Goal: Transaction & Acquisition: Download file/media

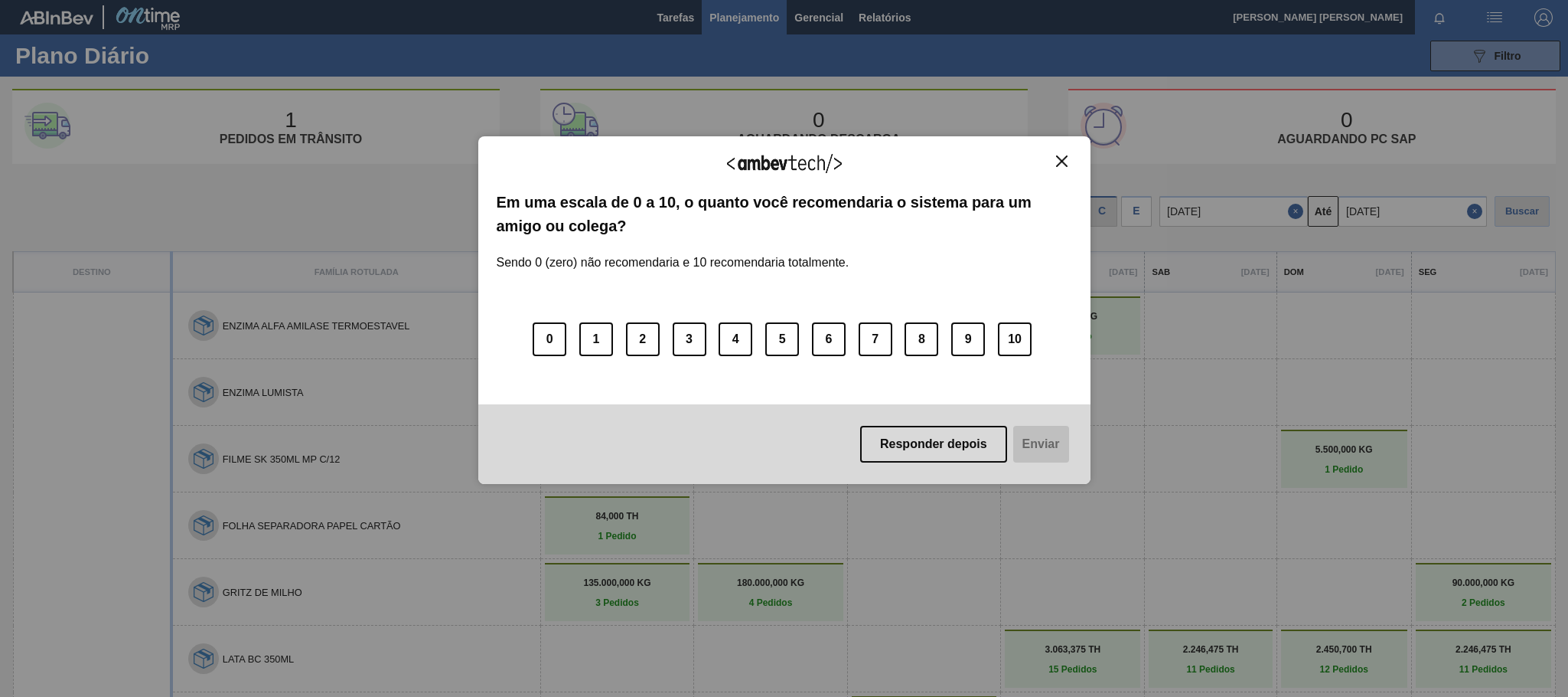
click at [1064, 161] on img "Close" at bounding box center [1062, 161] width 12 height 12
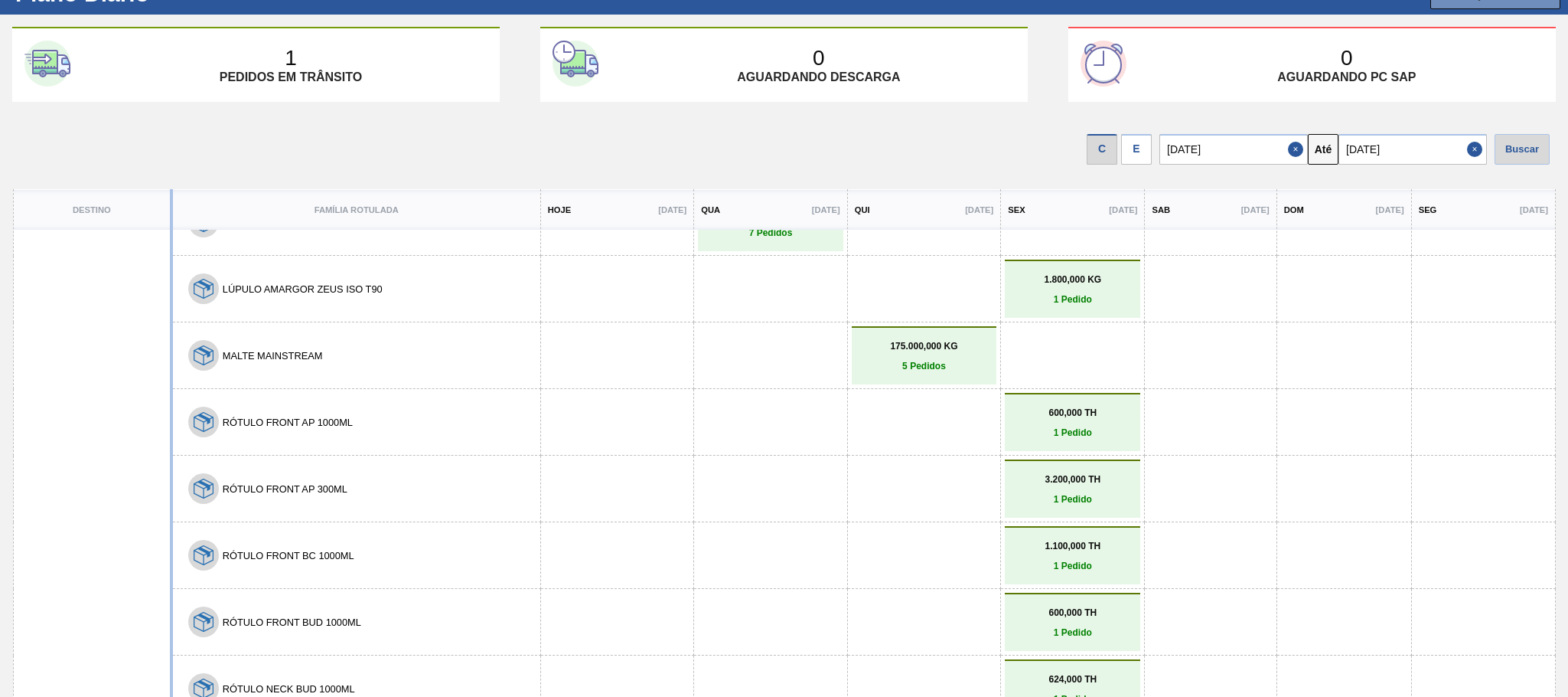
scroll to position [653, 0]
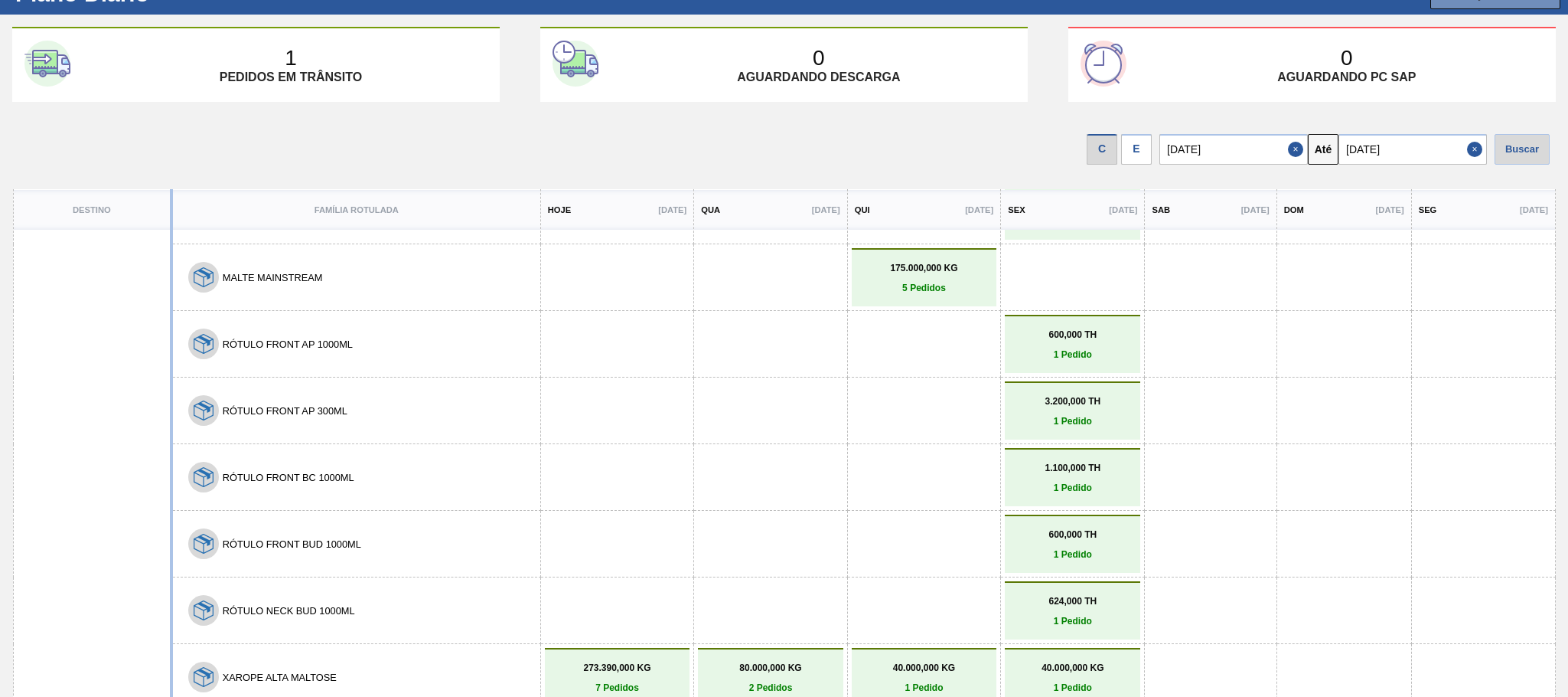
click at [1053, 549] on p "1 Pedido" at bounding box center [1073, 555] width 127 height 11
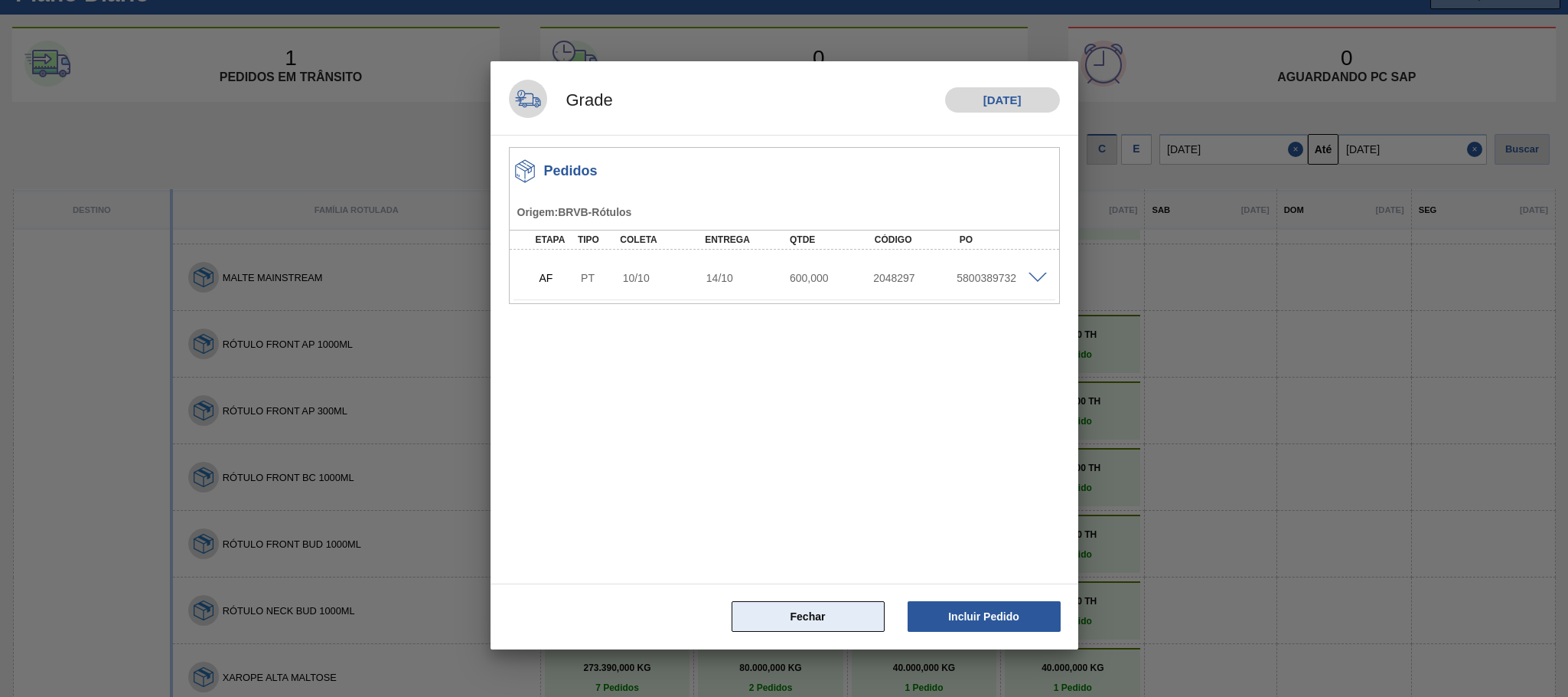
click at [781, 612] on button "Fechar" at bounding box center [808, 616] width 153 height 30
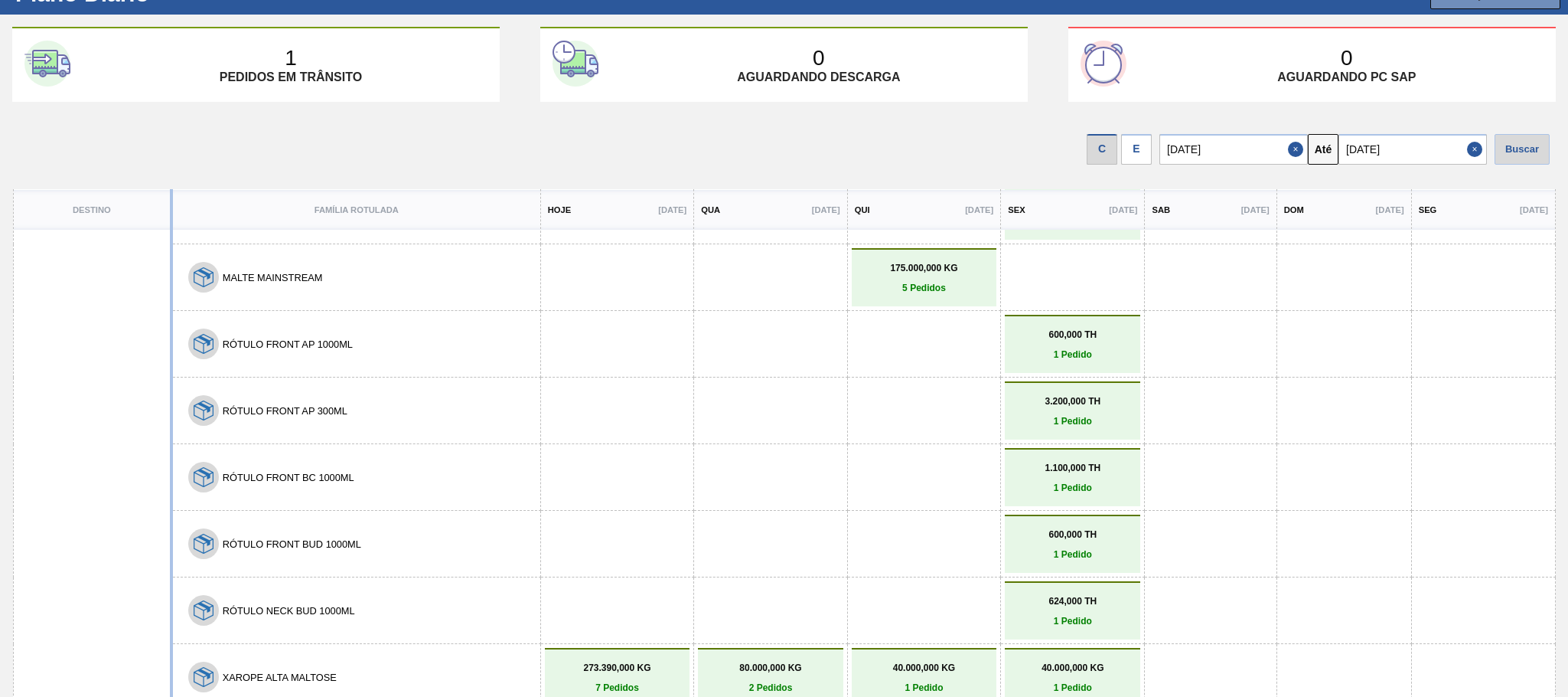
click at [292, 75] on p "Pedidos em trânsito" at bounding box center [291, 78] width 142 height 14
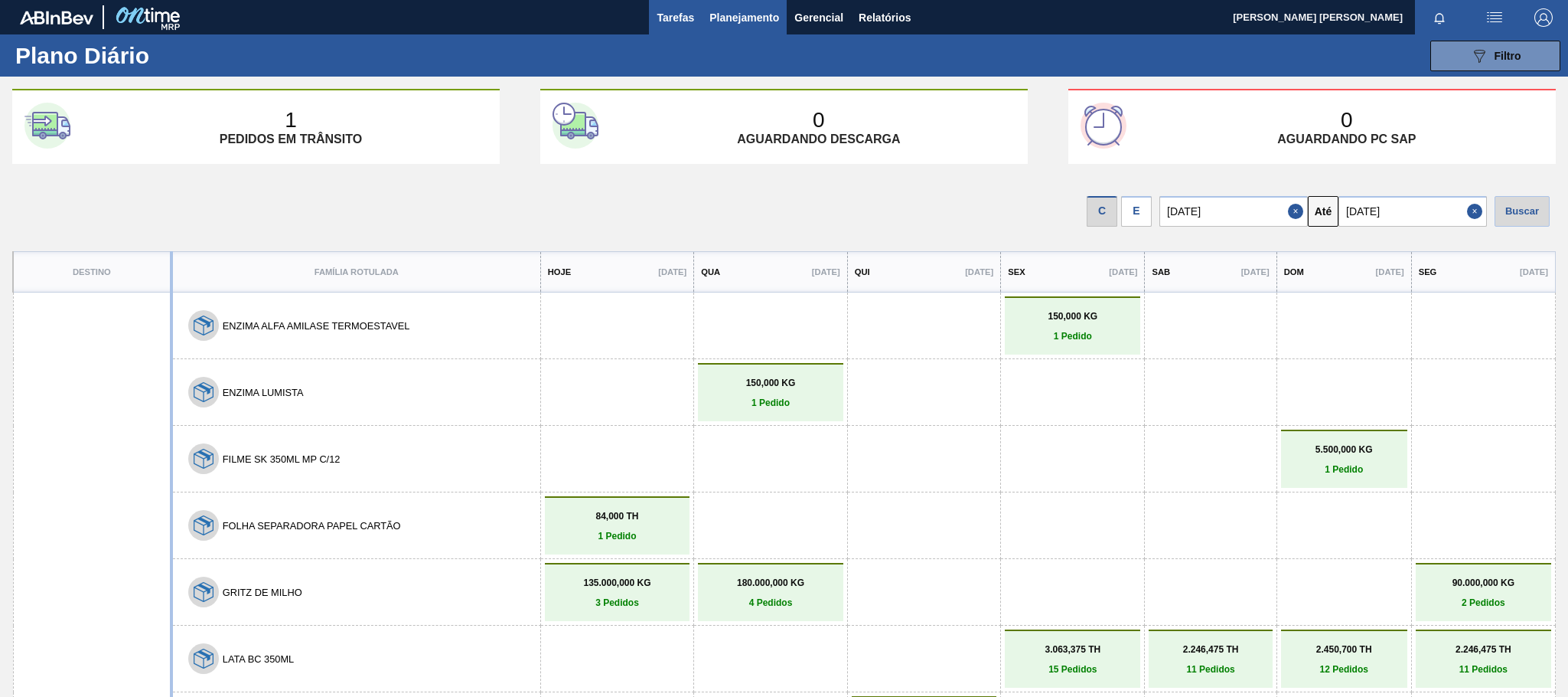
click at [682, 19] on span "Tarefas" at bounding box center [676, 18] width 37 height 19
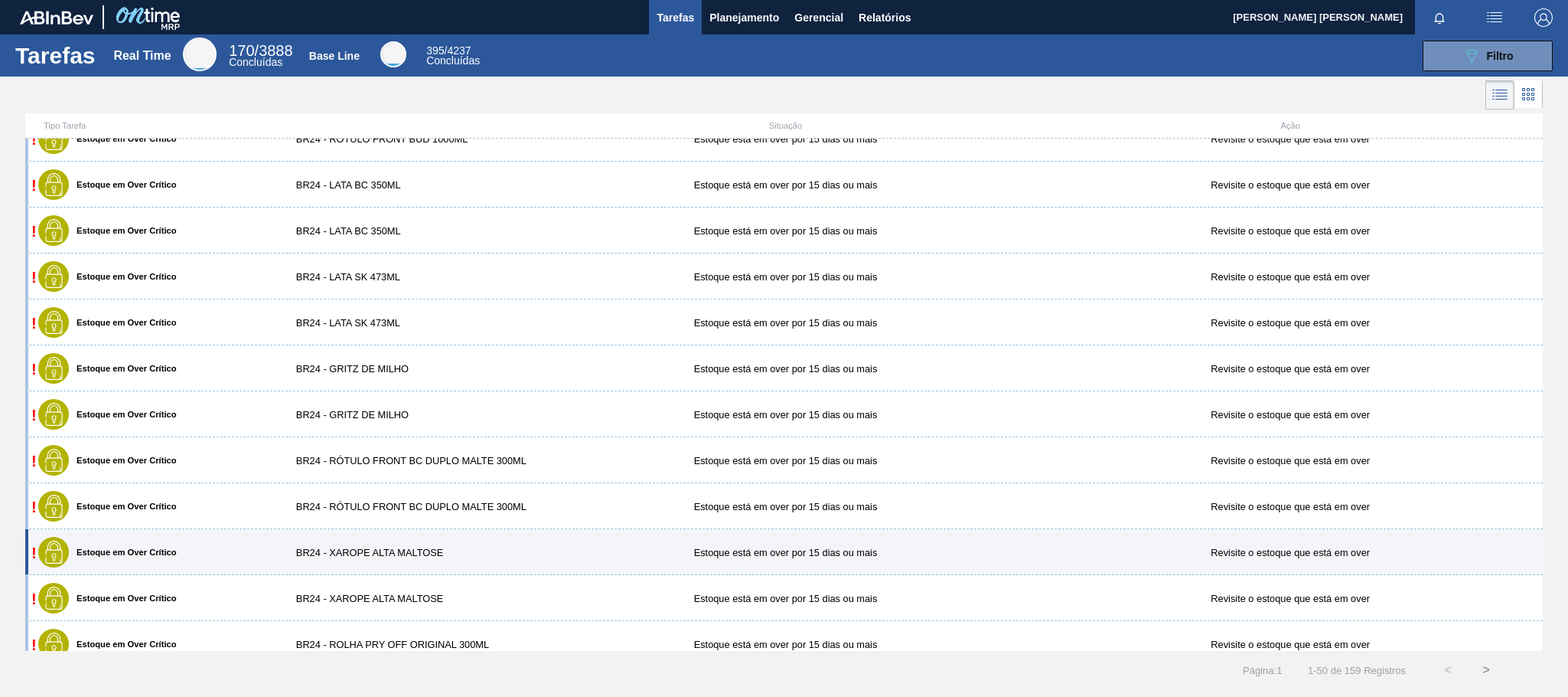
scroll to position [574, 0]
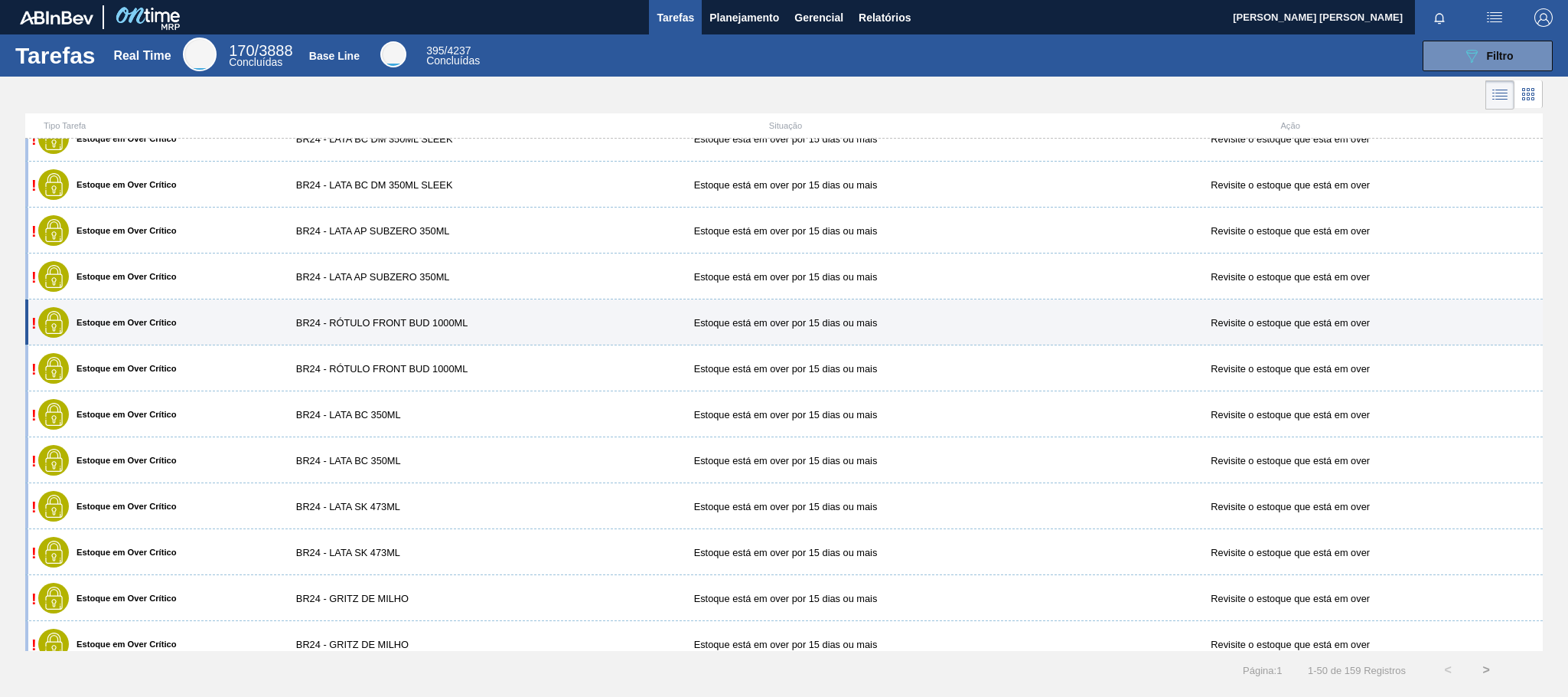
click at [512, 320] on div "BR24 - RÓTULO FRONT BUD 1000ML" at bounding box center [407, 323] width 253 height 12
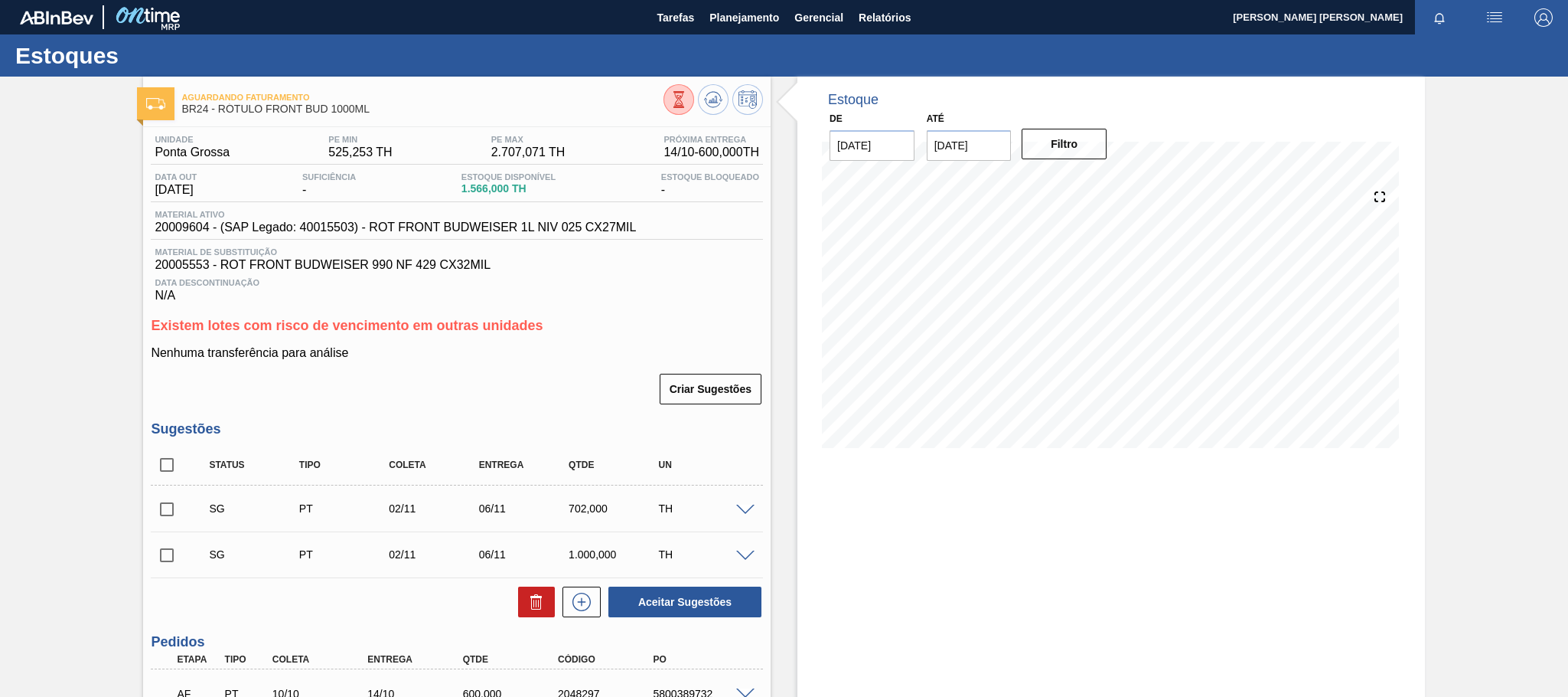
scroll to position [150, 0]
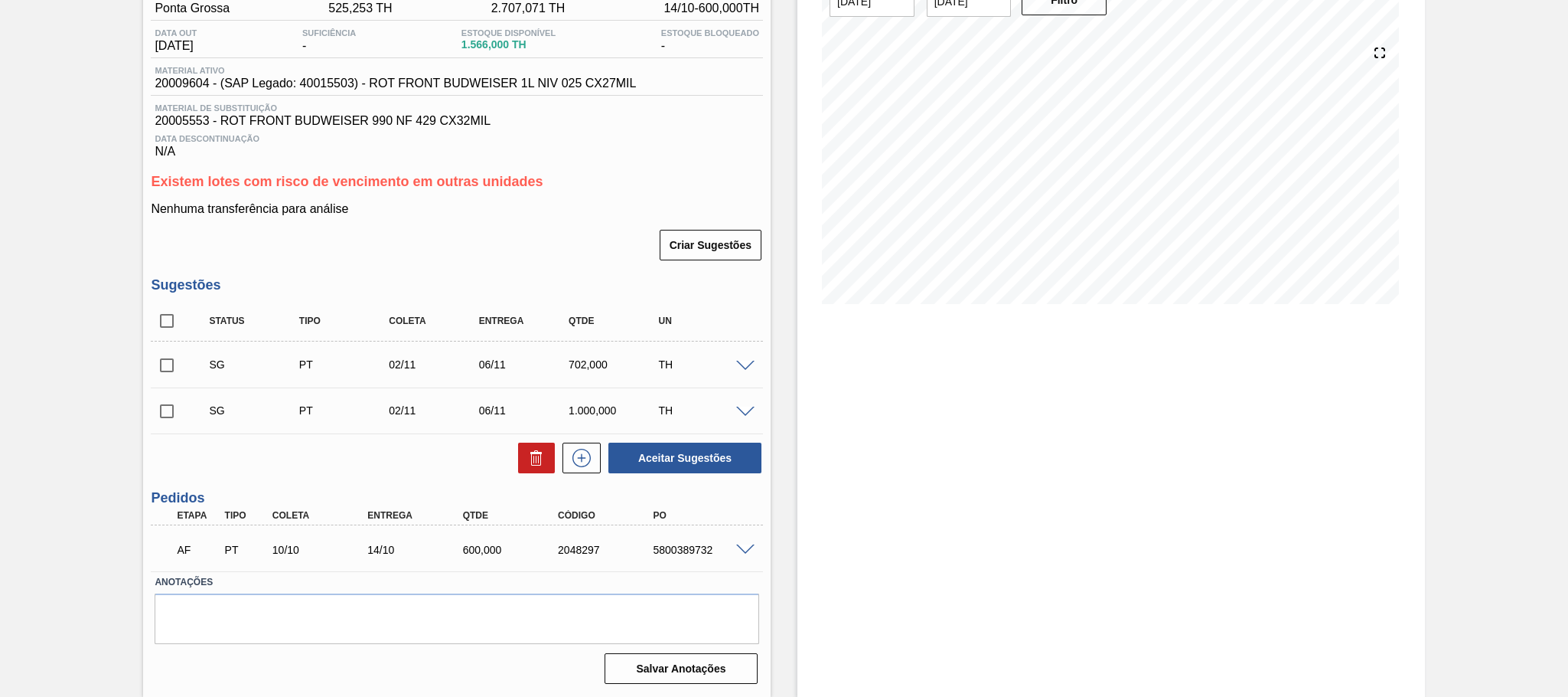
click at [745, 552] on span at bounding box center [746, 550] width 19 height 12
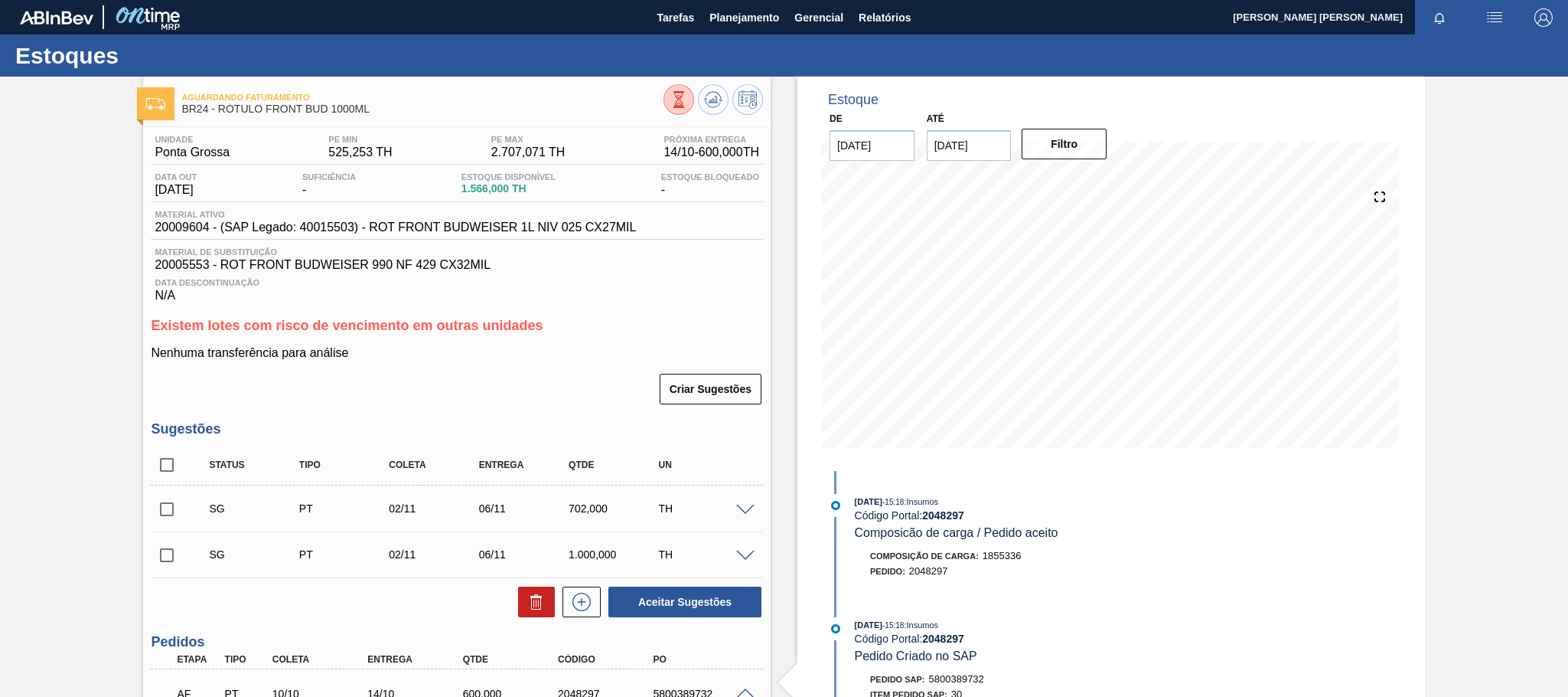
scroll to position [229, 0]
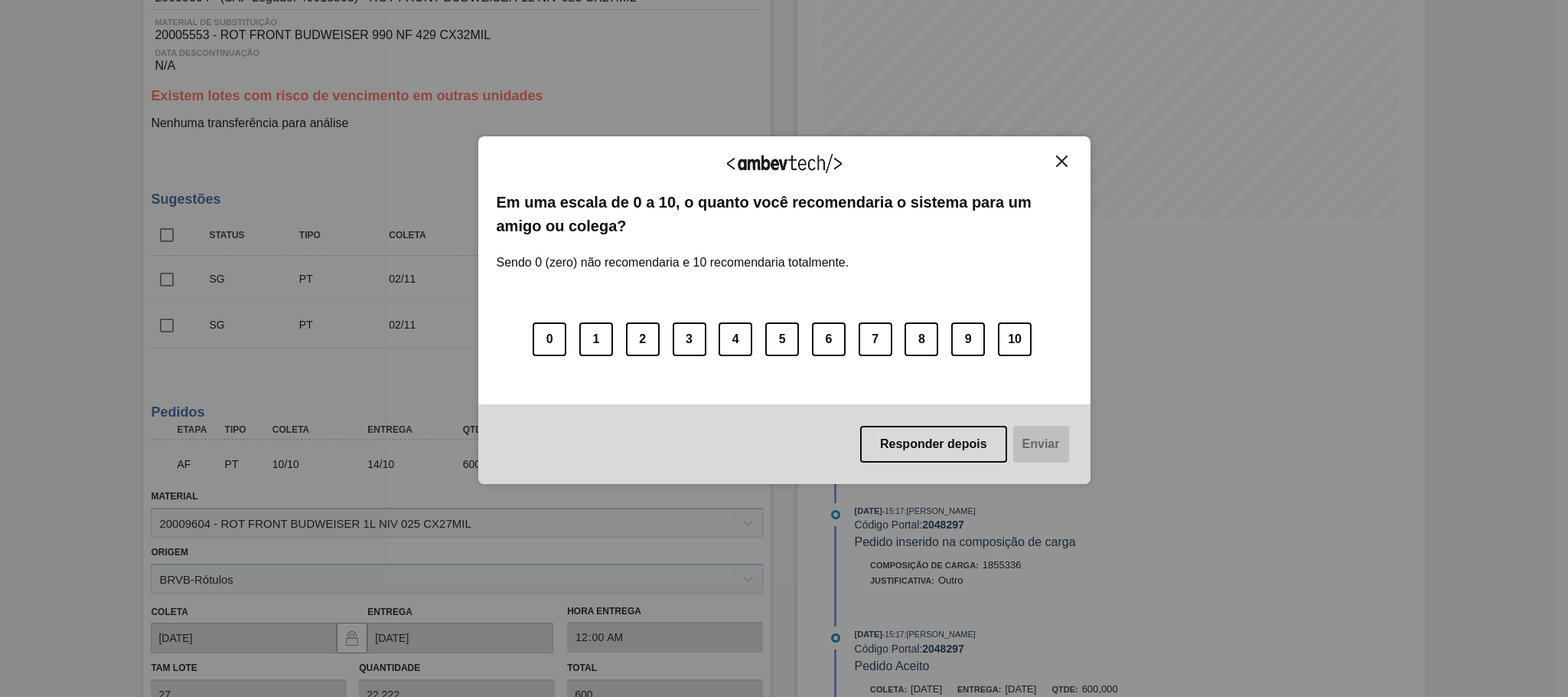
click at [1059, 162] on img "Close" at bounding box center [1062, 161] width 12 height 12
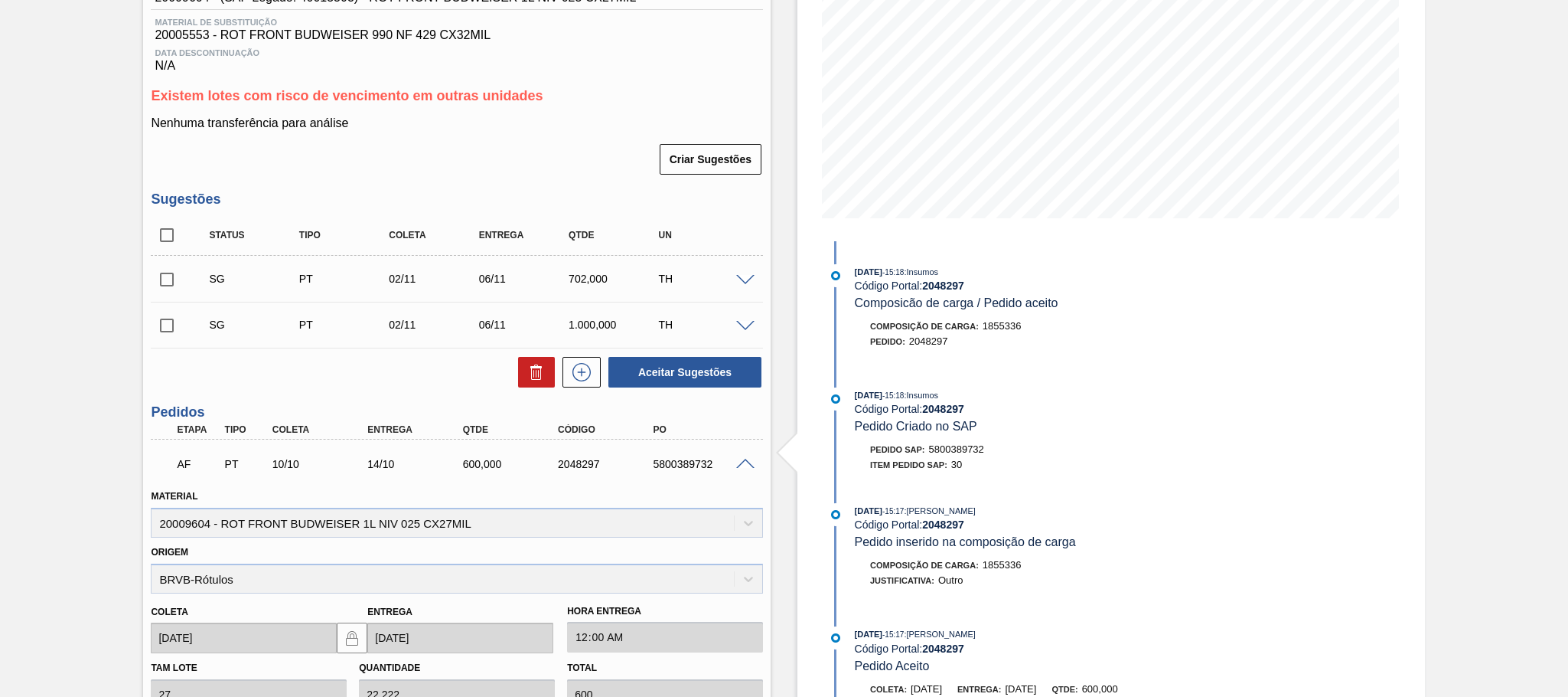
scroll to position [0, 0]
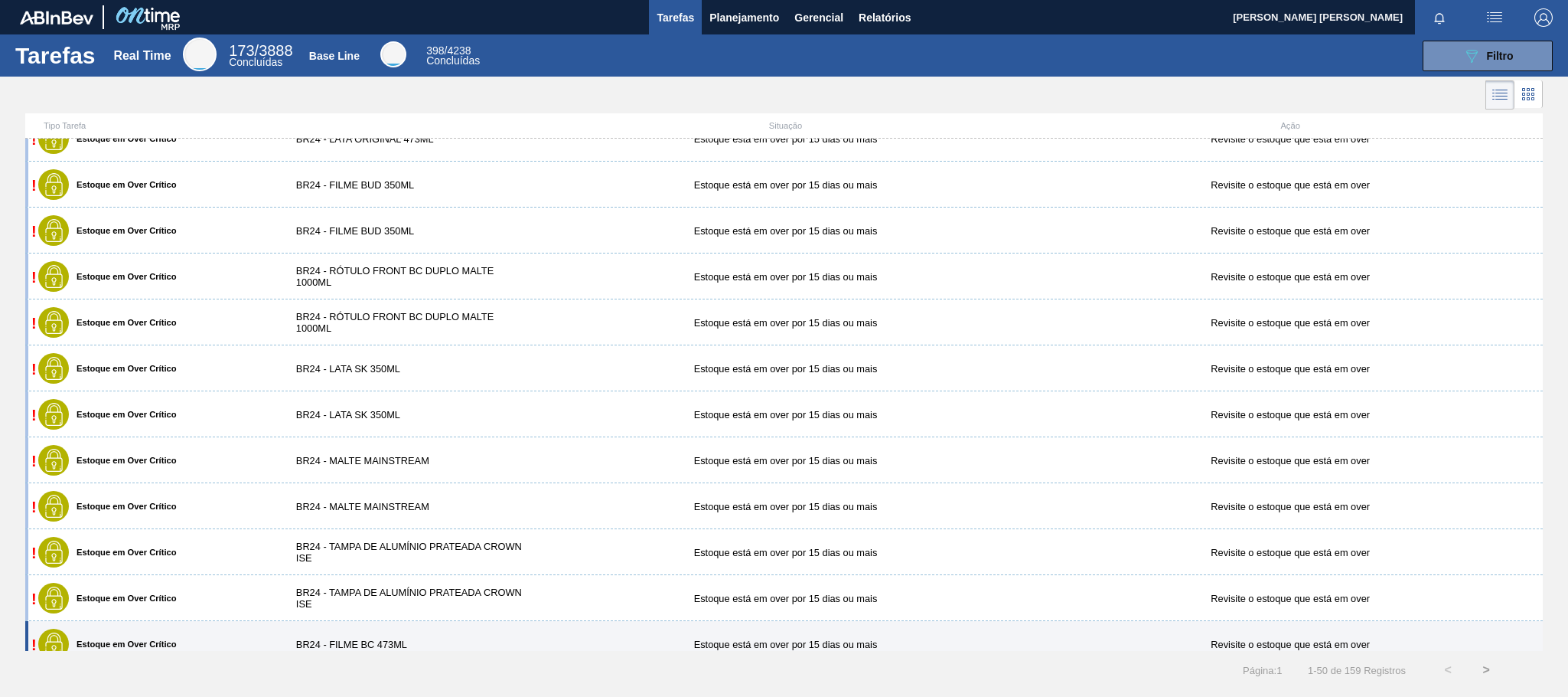
scroll to position [1785, 0]
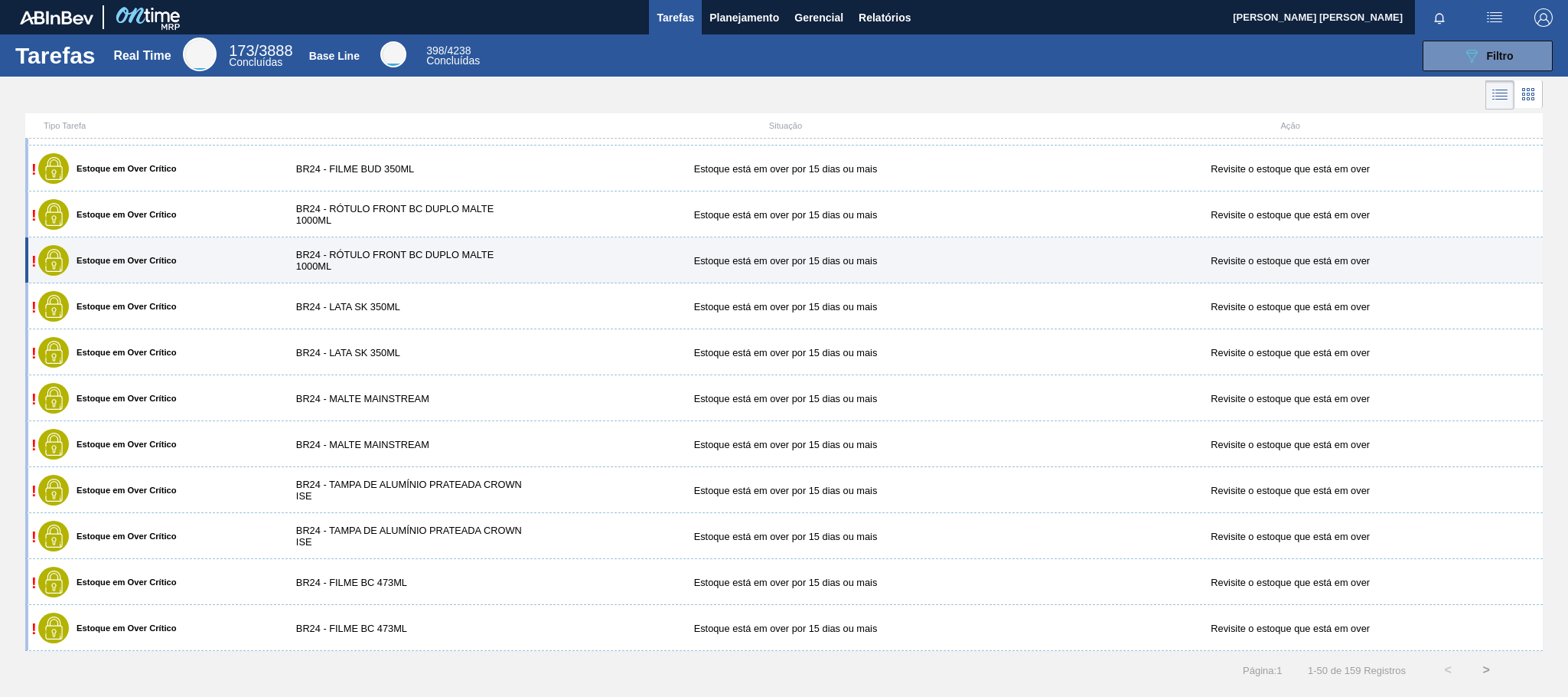
click at [425, 250] on div "BR24 - RÓTULO FRONT BC DUPLO MALTE 1000ML" at bounding box center [407, 261] width 253 height 23
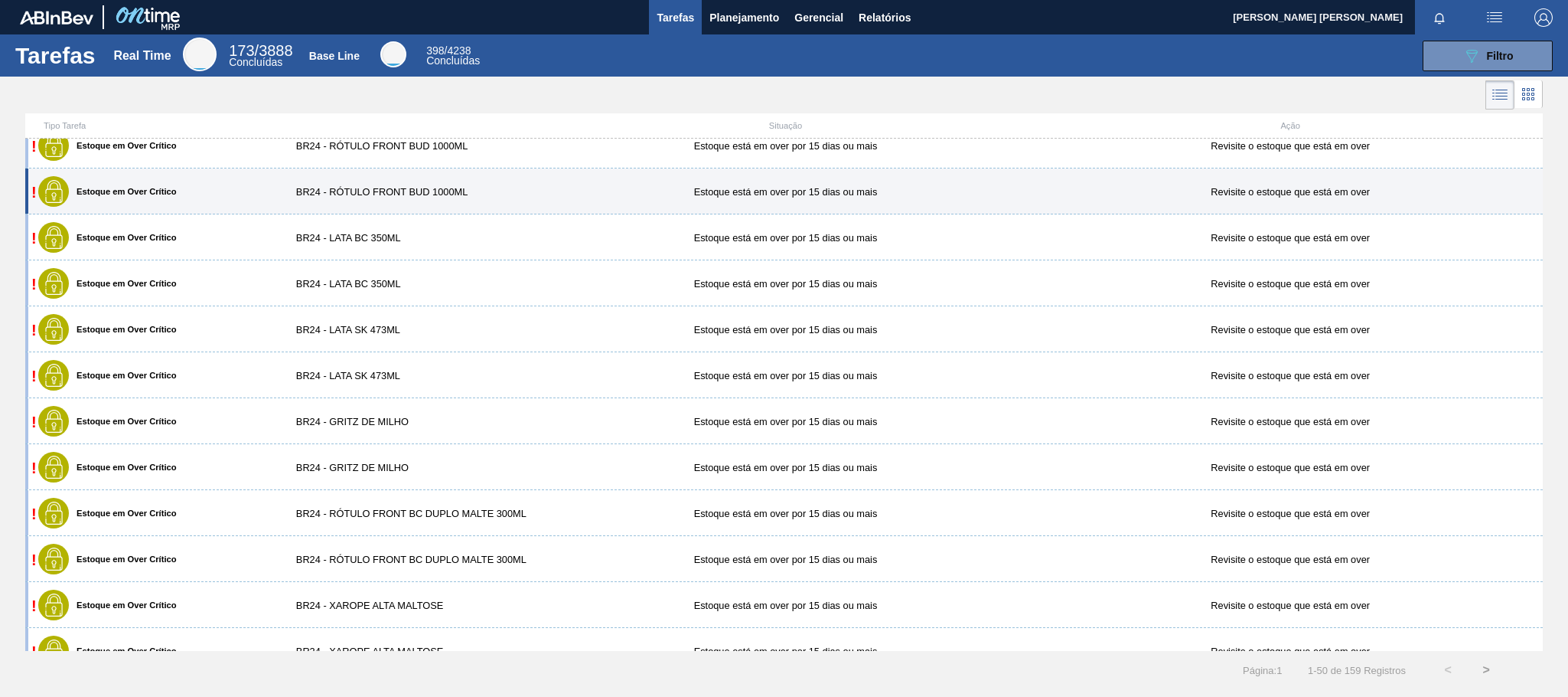
scroll to position [636, 0]
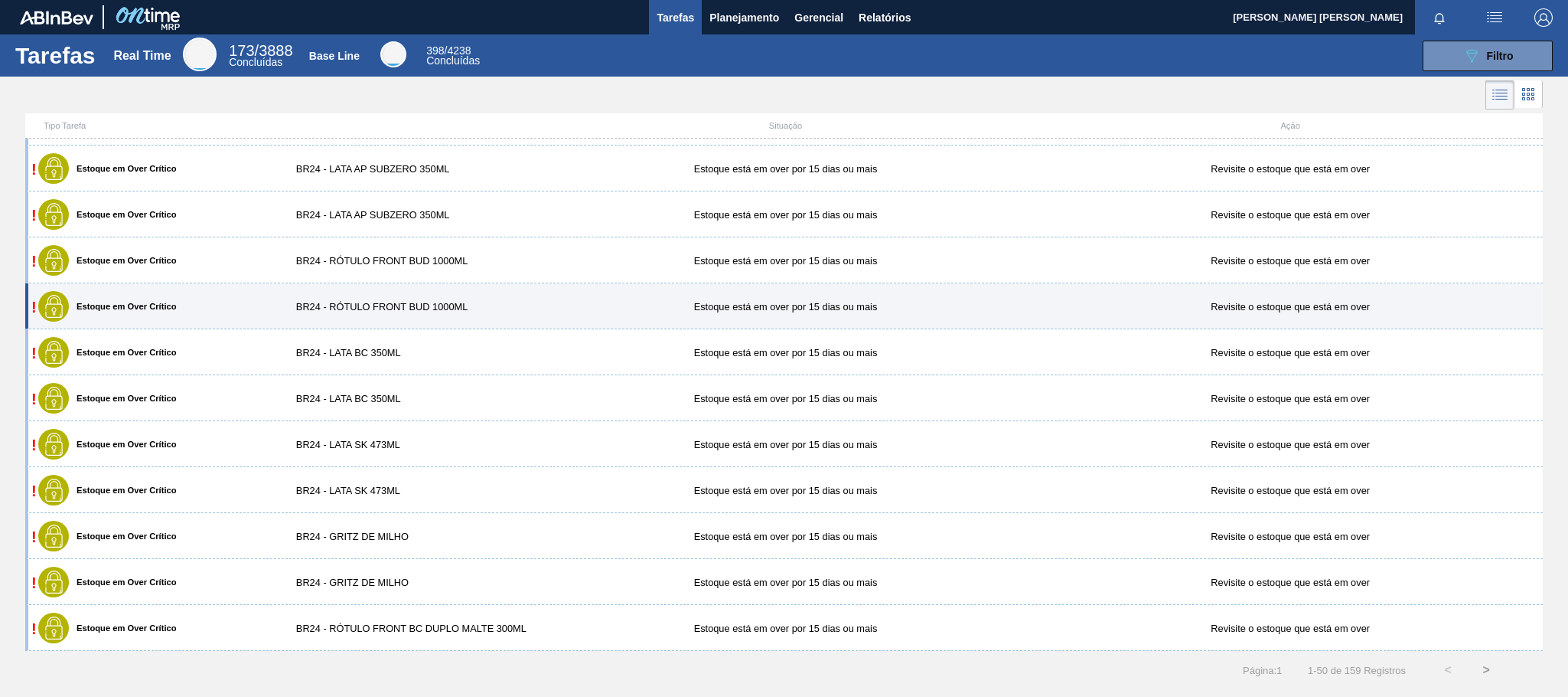
click at [469, 303] on div "BR24 - RÓTULO FRONT BUD 1000ML" at bounding box center [407, 306] width 253 height 12
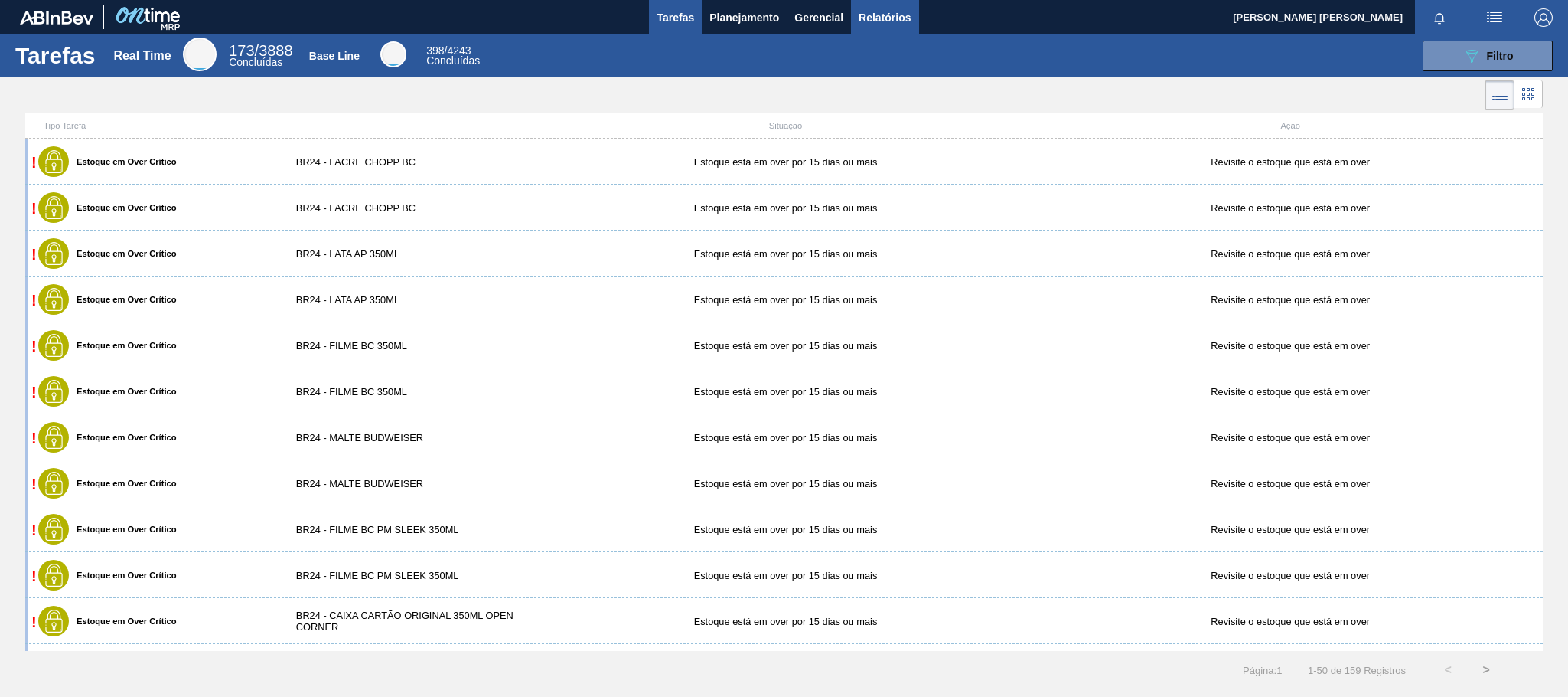
click at [889, 19] on span "Relatórios" at bounding box center [885, 18] width 52 height 19
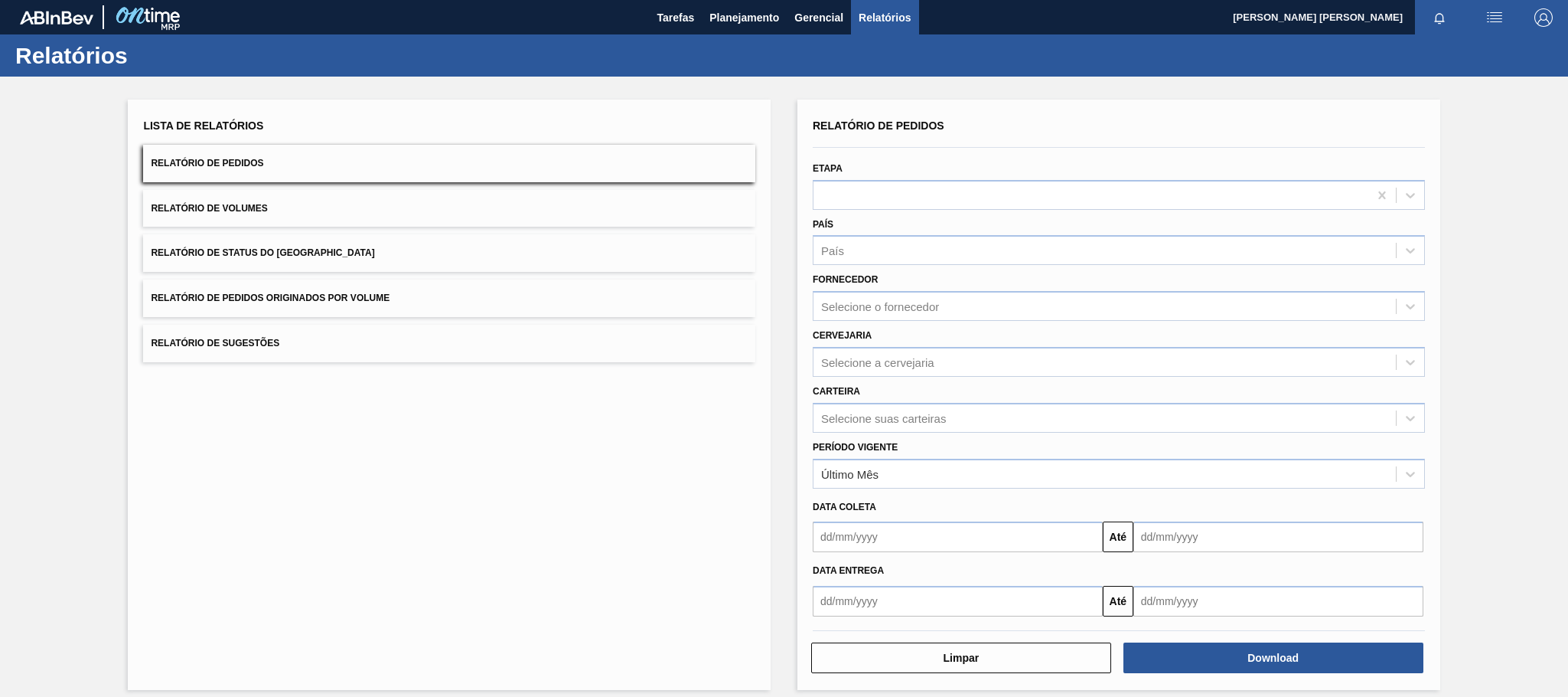
click at [917, 533] on input "text" at bounding box center [958, 536] width 290 height 30
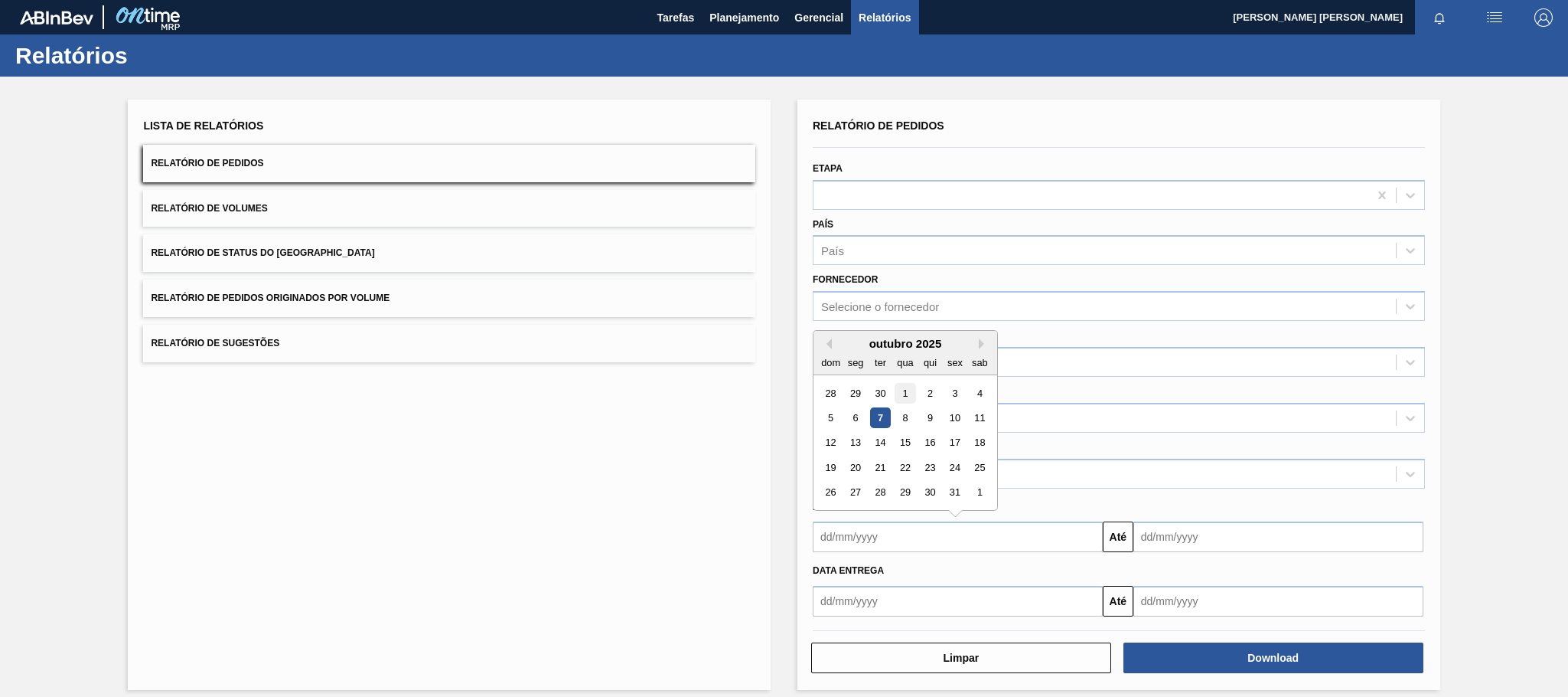
click at [905, 387] on div "1" at bounding box center [905, 393] width 21 height 21
type input "[DATE]"
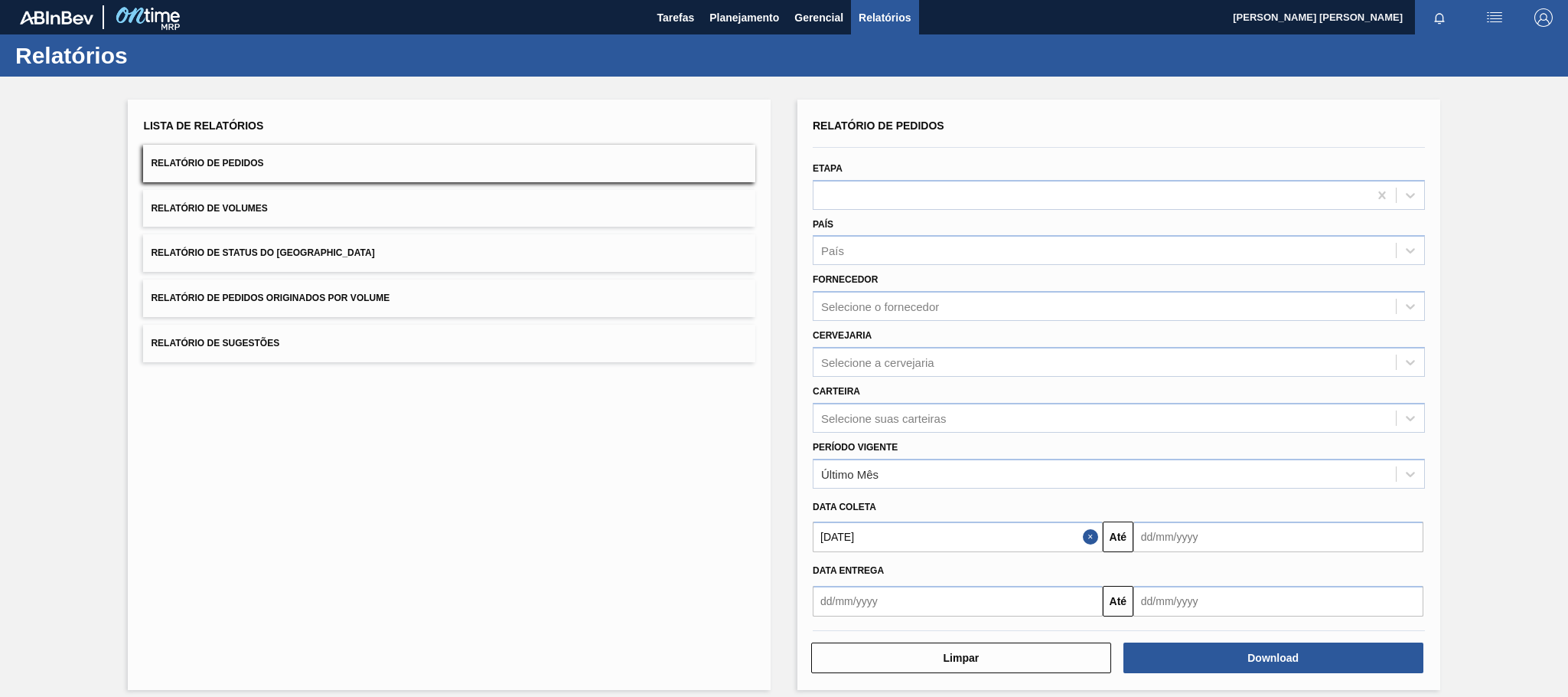
click at [1211, 534] on input "text" at bounding box center [1278, 536] width 290 height 30
click at [1310, 442] on div "18" at bounding box center [1301, 443] width 21 height 21
type input "[DATE]"
click at [1229, 641] on div "Download" at bounding box center [1275, 657] width 313 height 33
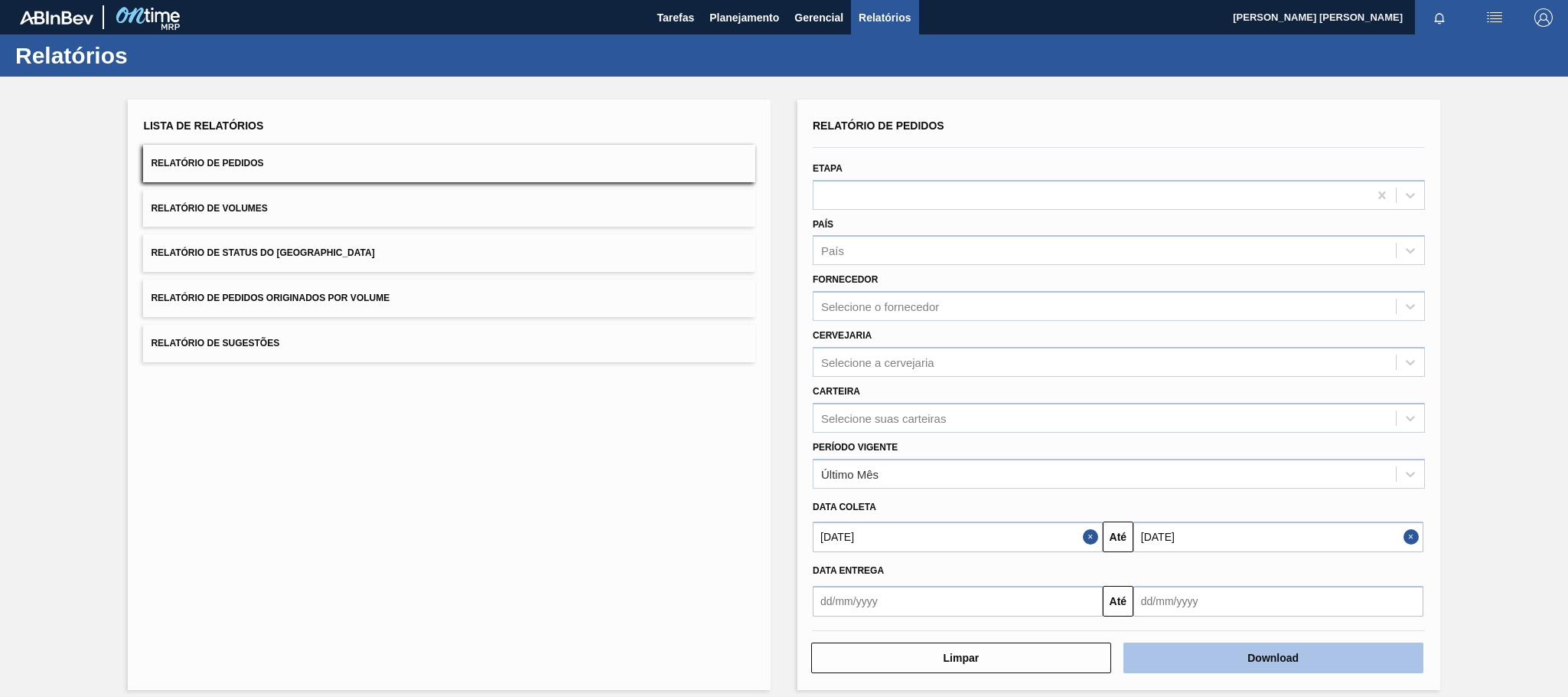
click at [1224, 663] on button "Download" at bounding box center [1273, 657] width 300 height 30
